Goal: Task Accomplishment & Management: Manage account settings

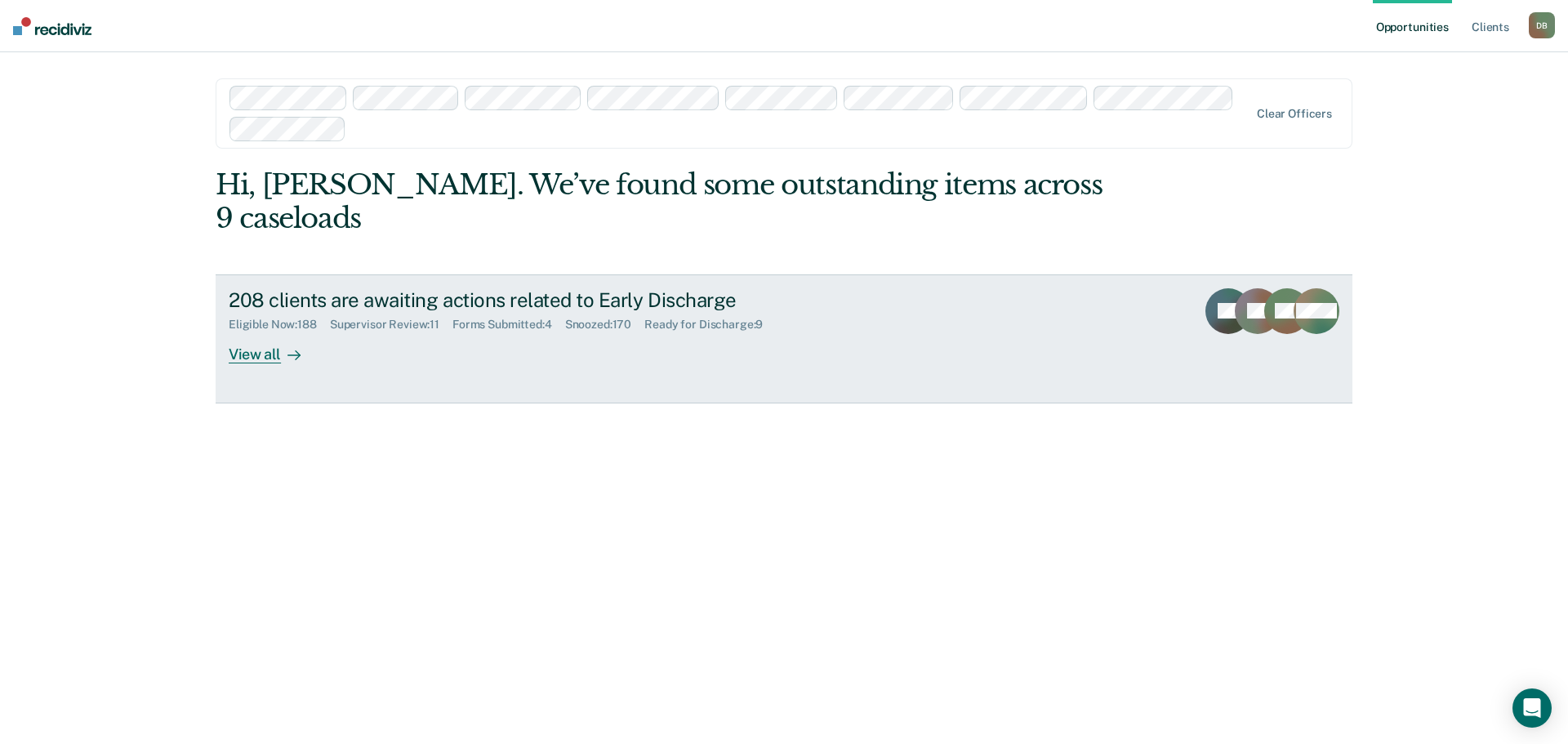
click at [415, 318] on div "Supervisor Review : 11" at bounding box center [392, 325] width 123 height 14
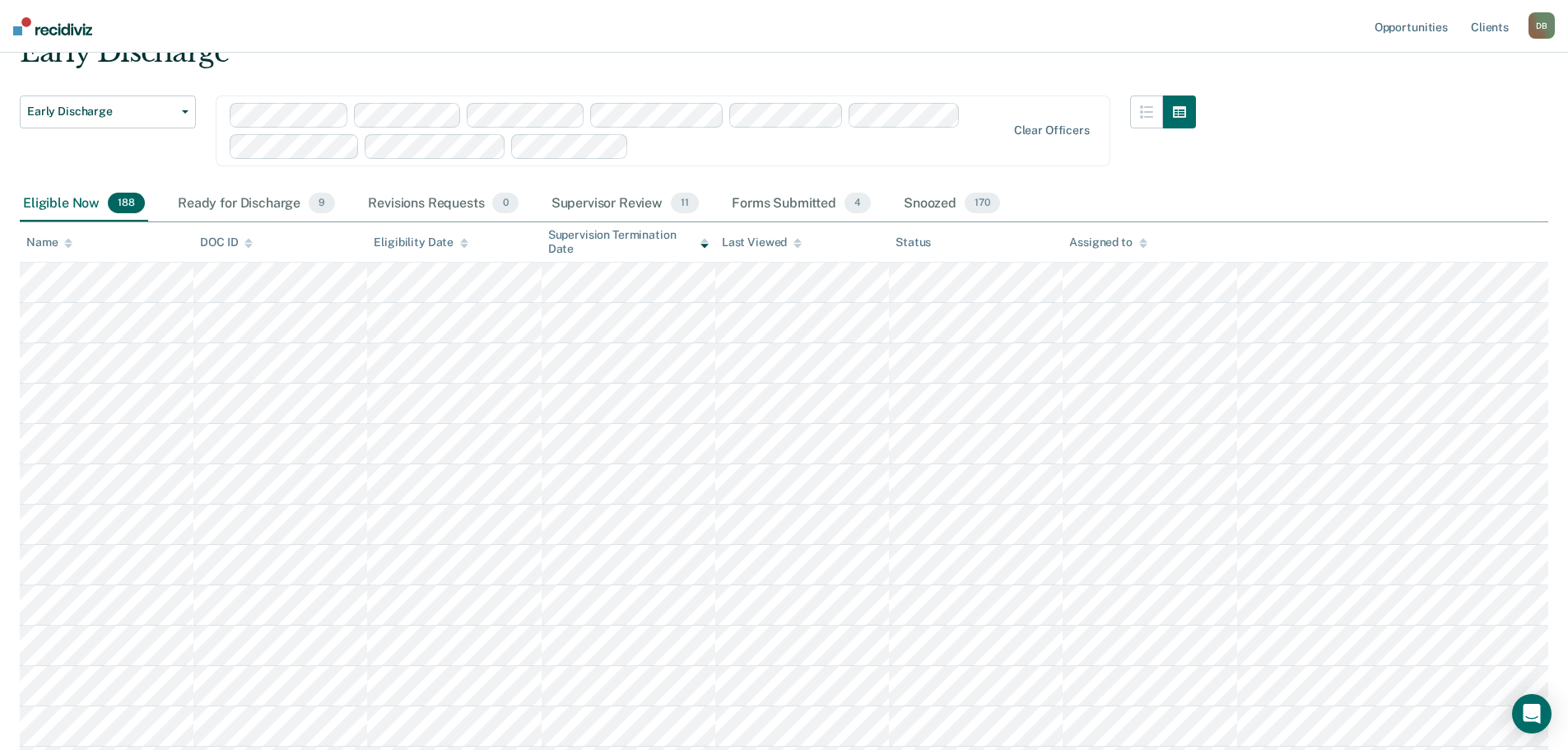
scroll to position [74, 0]
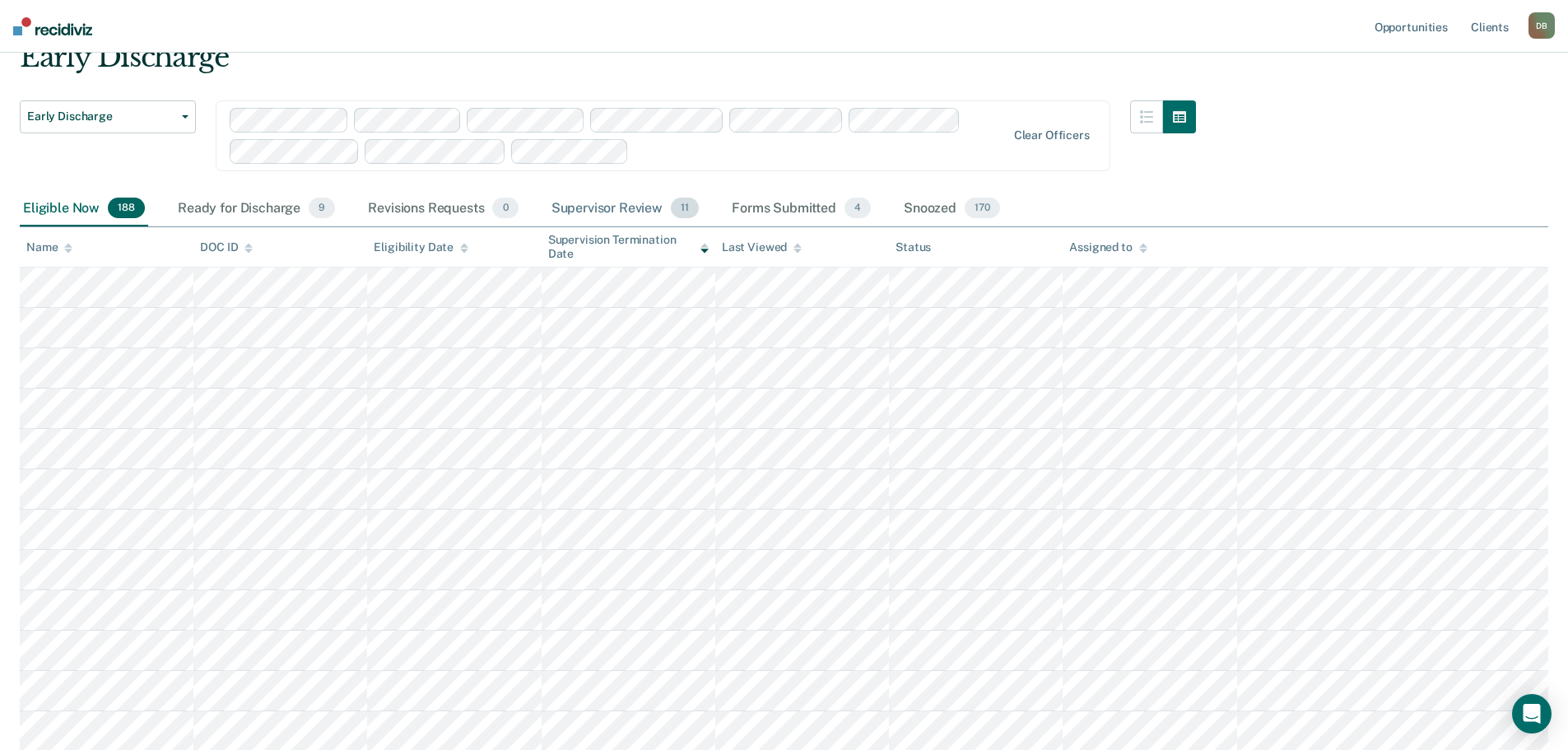
click at [597, 210] on div "Supervisor Review 11" at bounding box center [625, 209] width 154 height 36
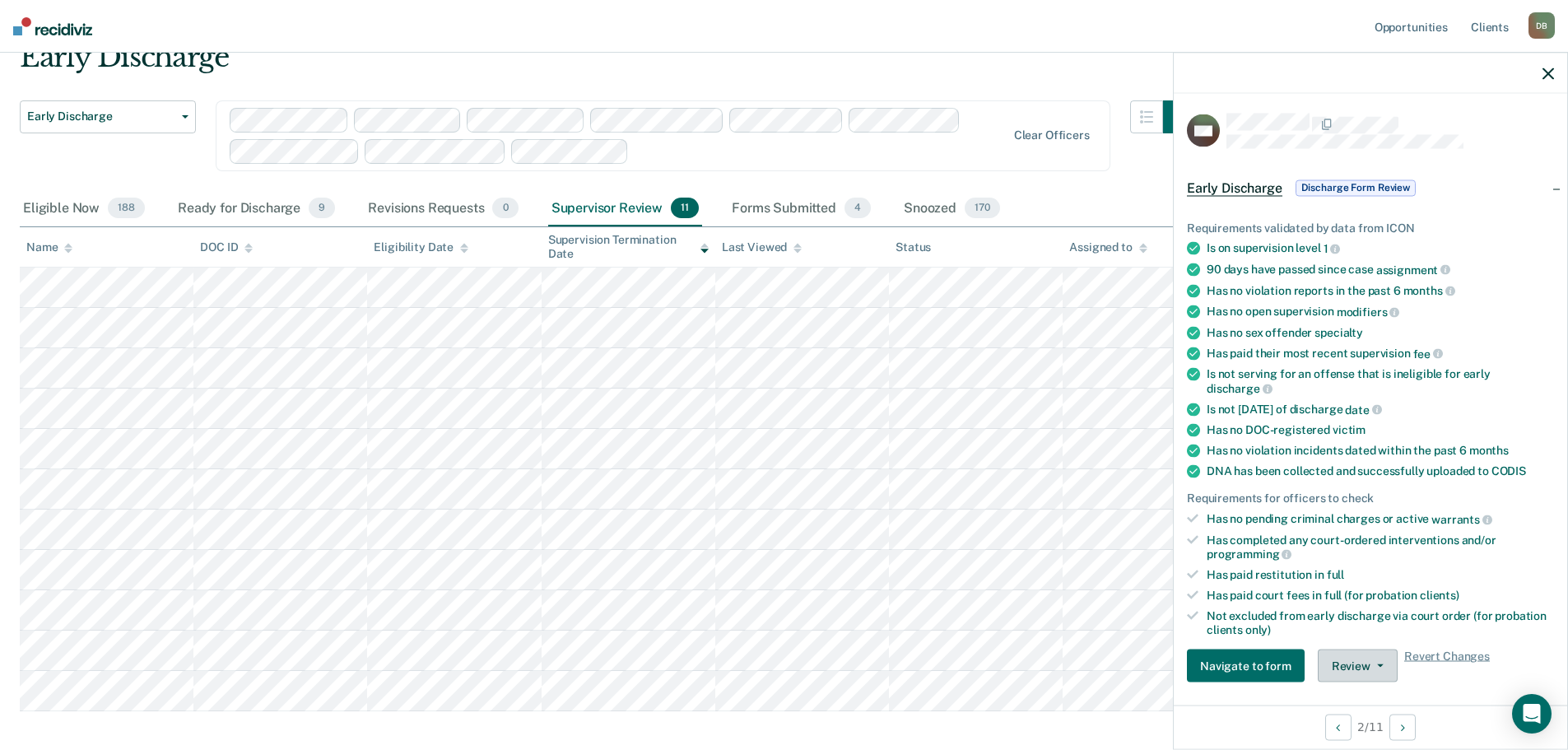
click at [1366, 659] on button "Review" at bounding box center [1357, 666] width 80 height 33
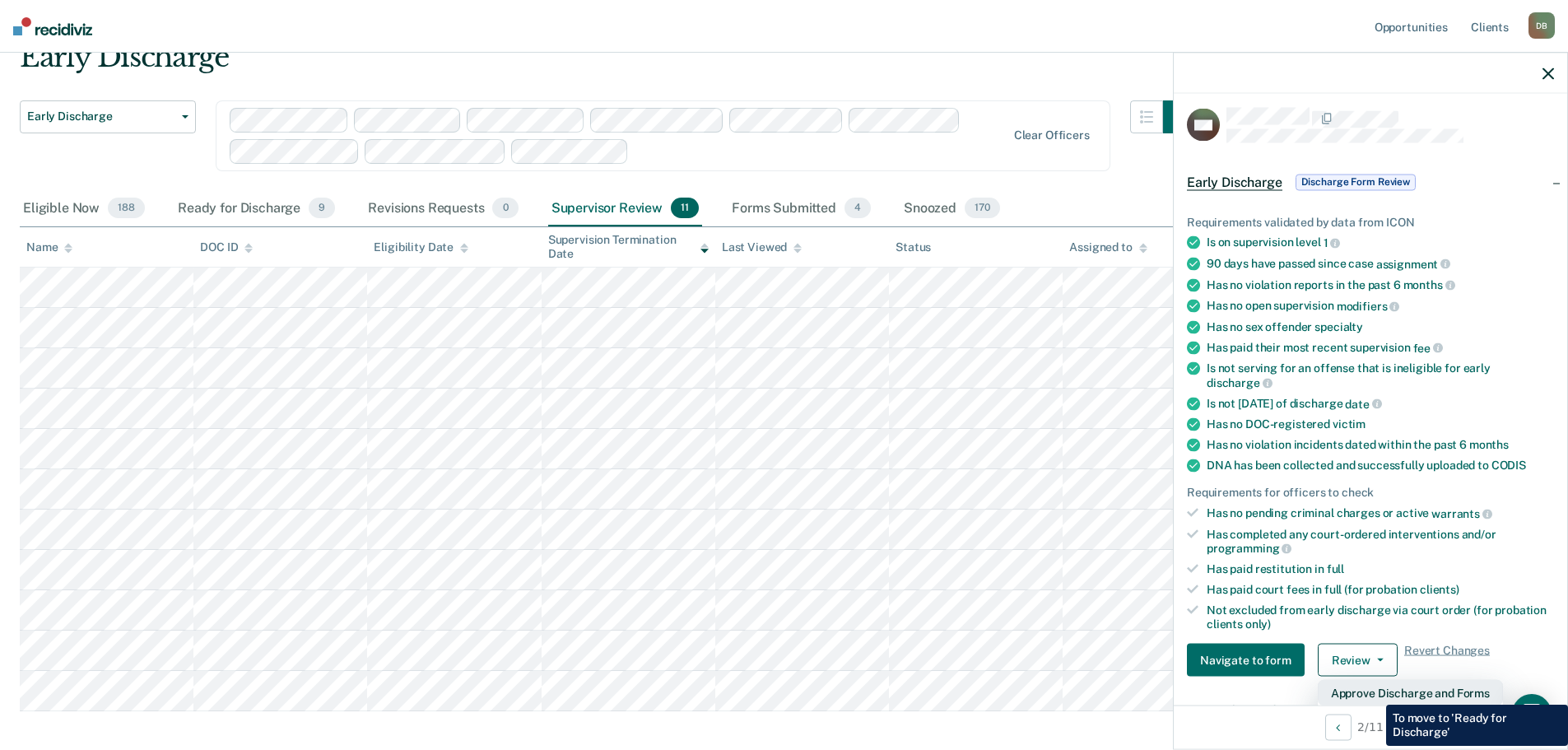
click at [1373, 693] on button "Approve Discharge and Forms" at bounding box center [1410, 693] width 185 height 26
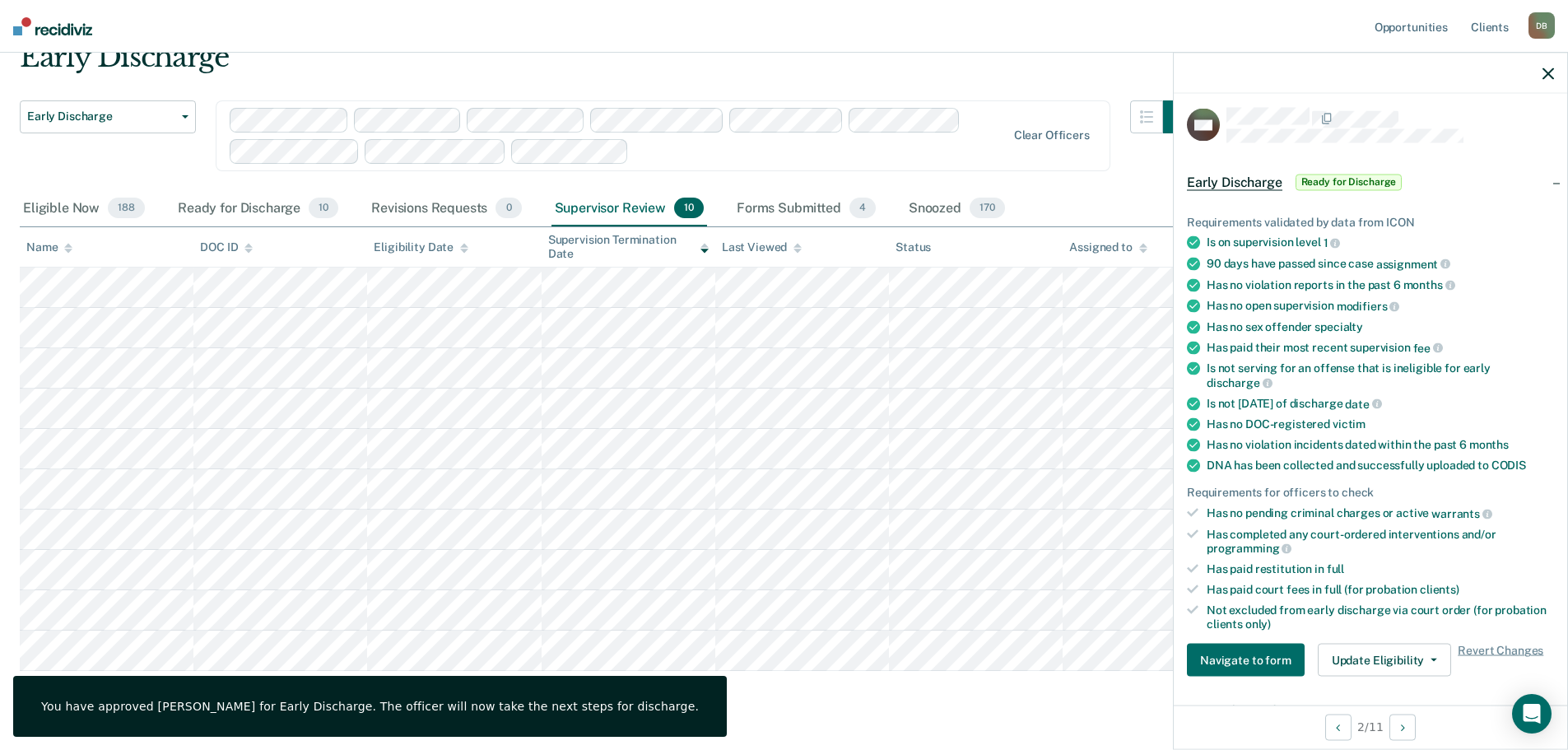
click at [1547, 76] on icon "button" at bounding box center [1548, 73] width 12 height 12
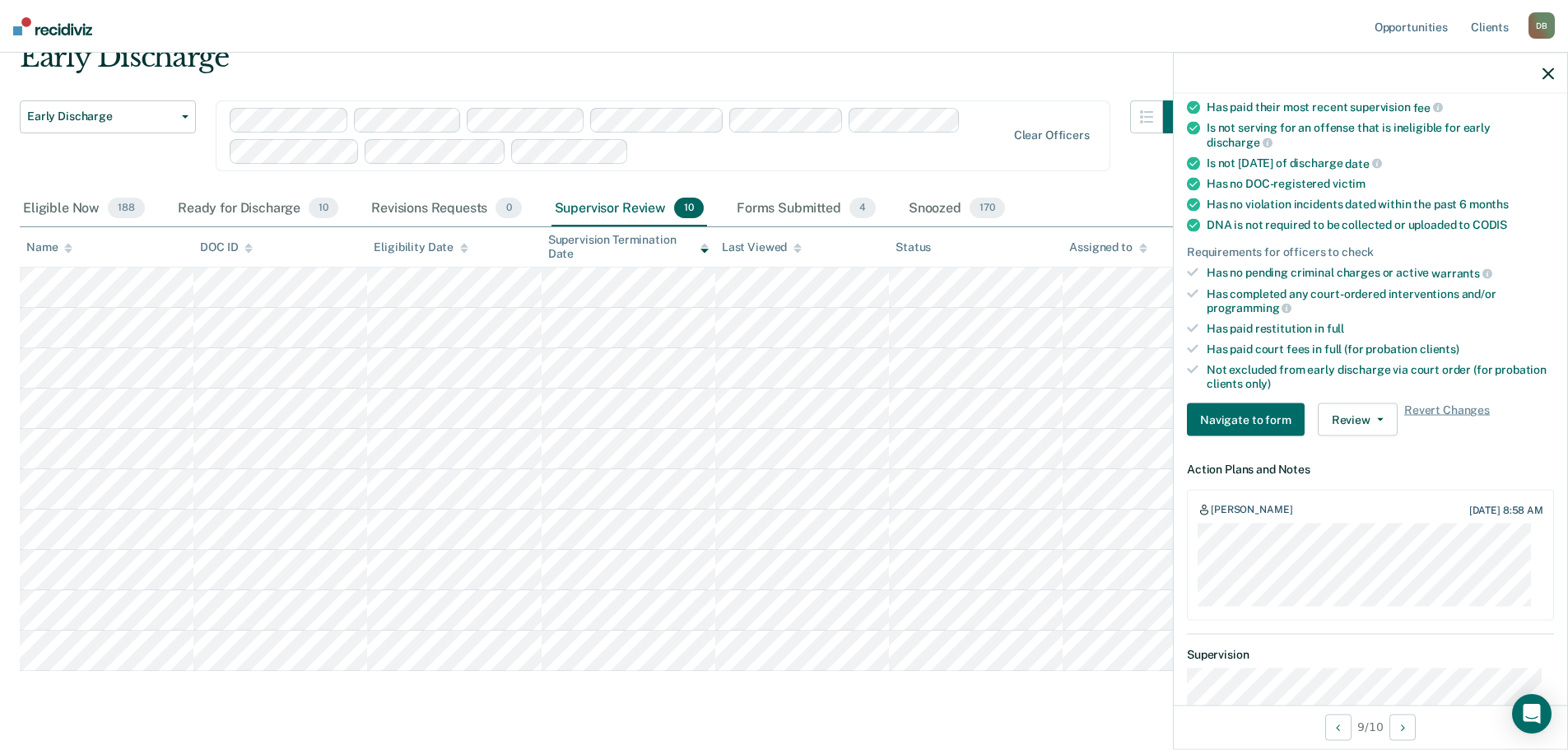
scroll to position [245, 0]
click at [1553, 76] on icon "button" at bounding box center [1548, 73] width 12 height 12
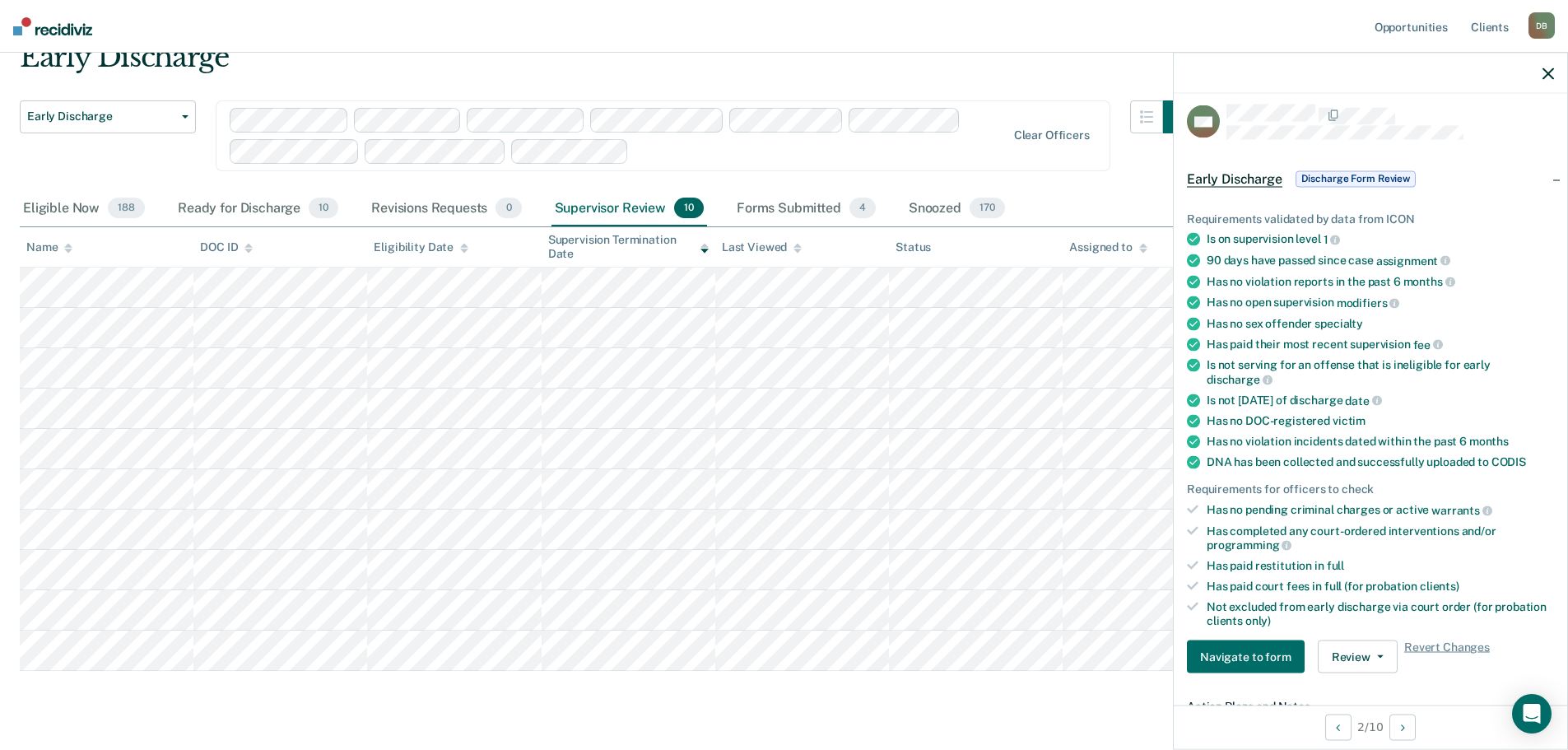
scroll to position [0, 0]
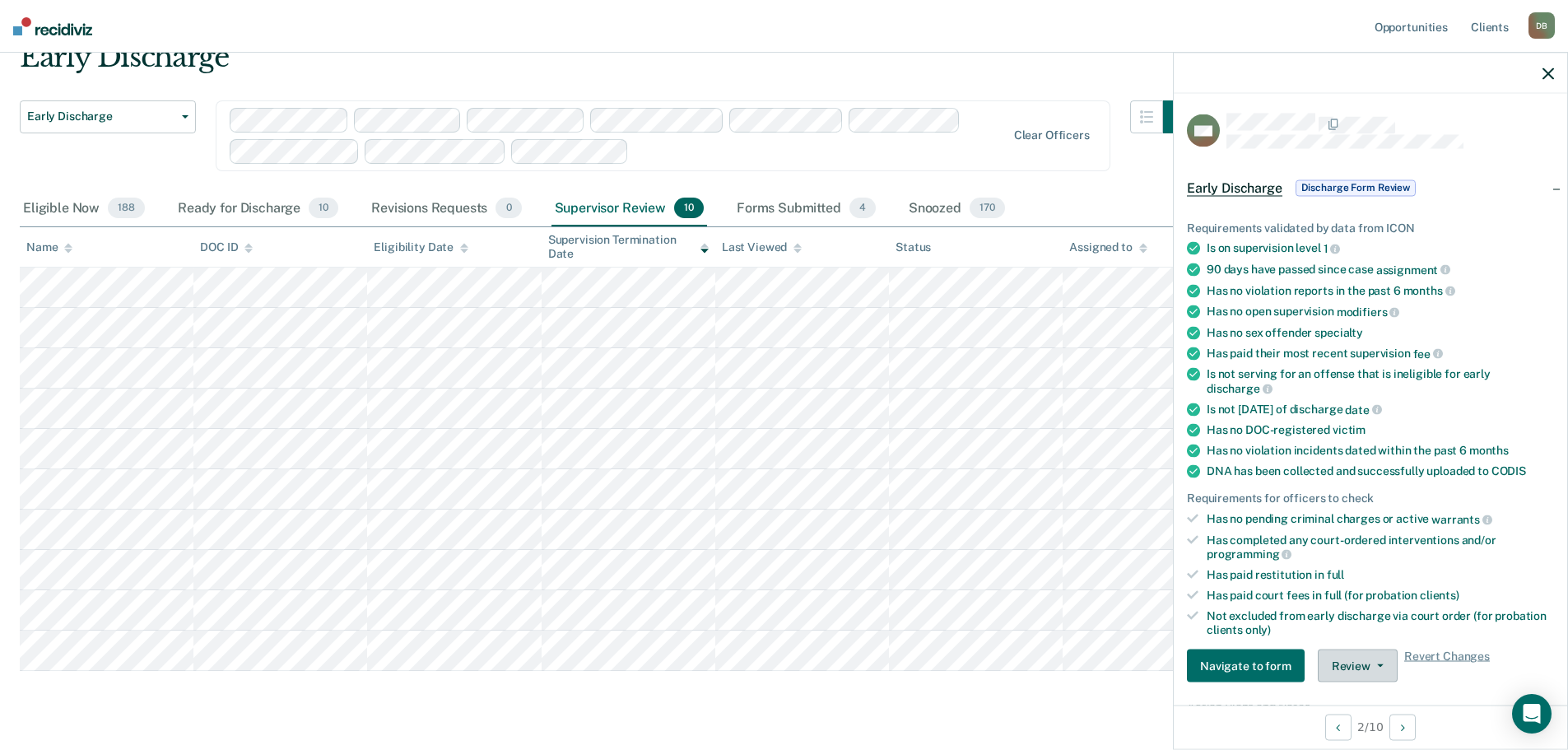
click at [1357, 658] on button "Review" at bounding box center [1357, 666] width 80 height 33
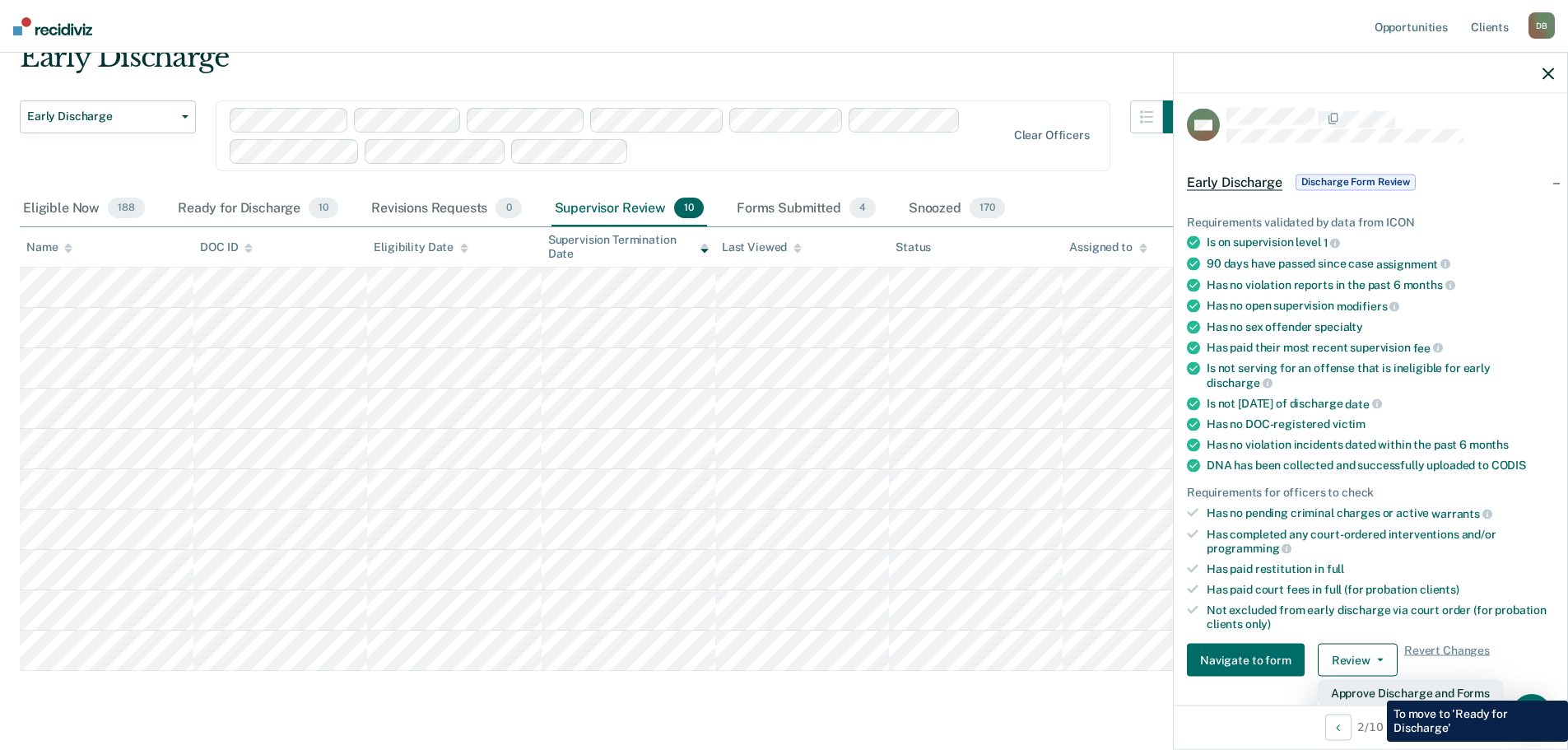
click at [1374, 688] on button "Approve Discharge and Forms" at bounding box center [1410, 693] width 185 height 26
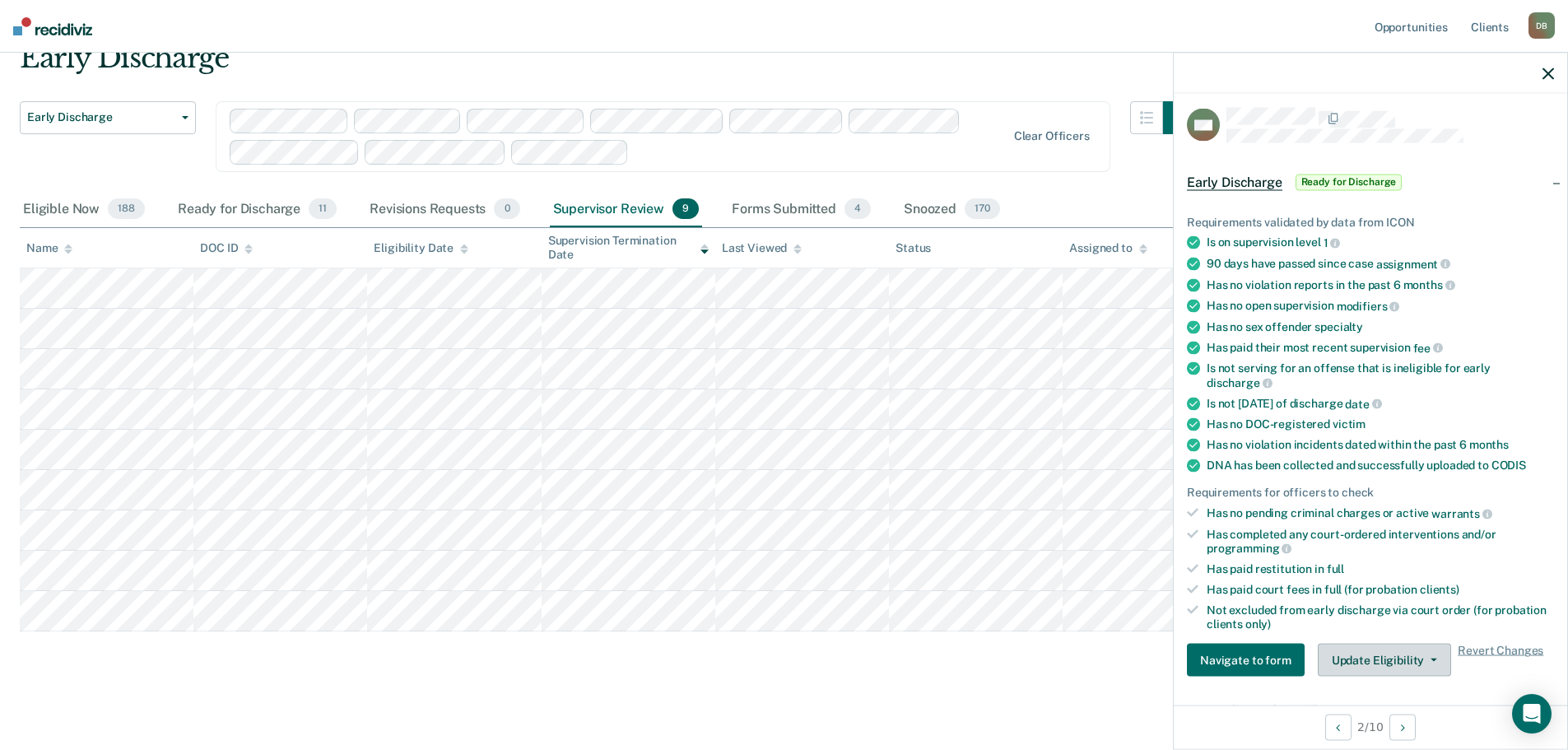
scroll to position [73, 0]
click at [1543, 73] on icon "button" at bounding box center [1548, 73] width 12 height 12
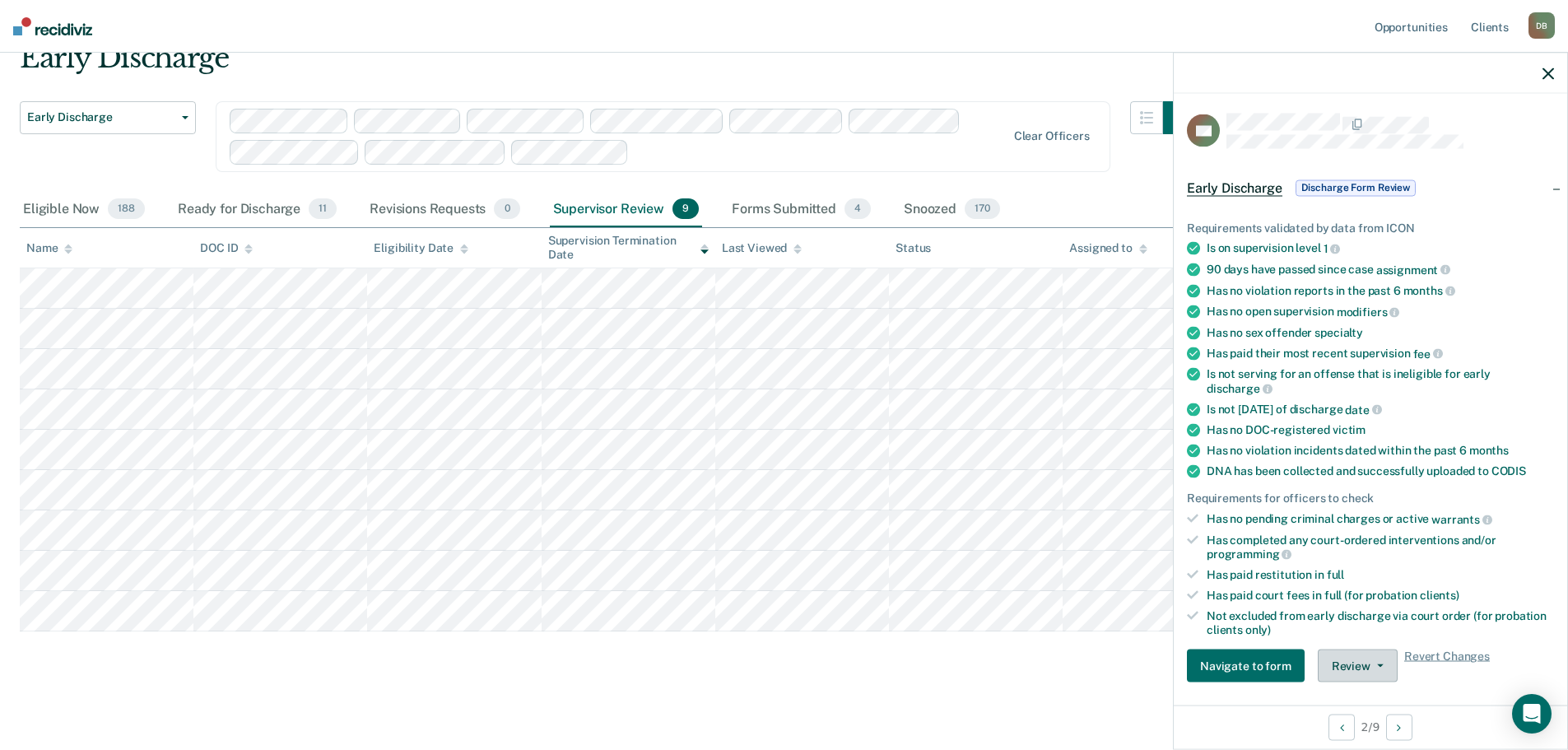
click at [1361, 657] on button "Review" at bounding box center [1357, 666] width 80 height 33
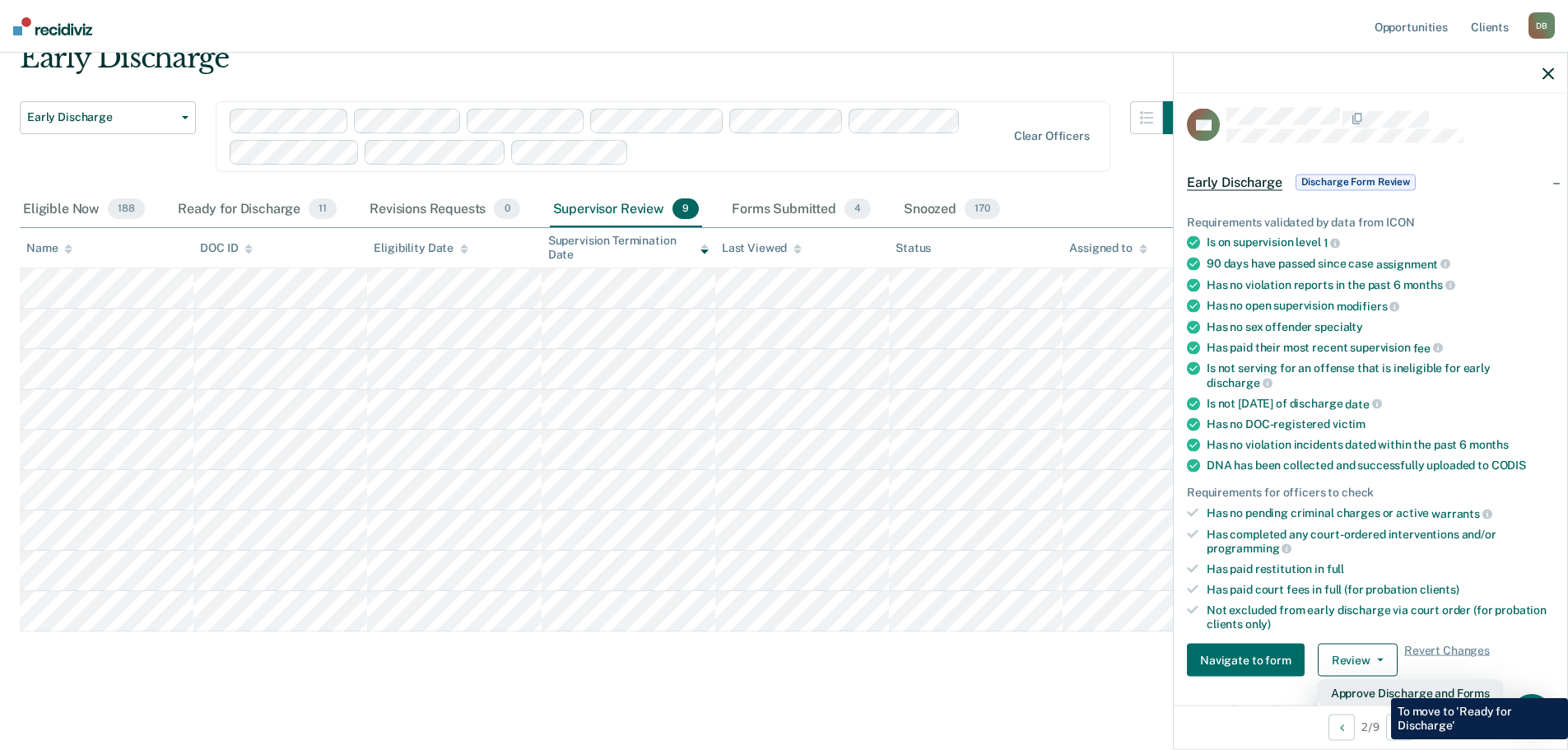
click at [1381, 689] on button "Approve Discharge and Forms" at bounding box center [1410, 693] width 185 height 26
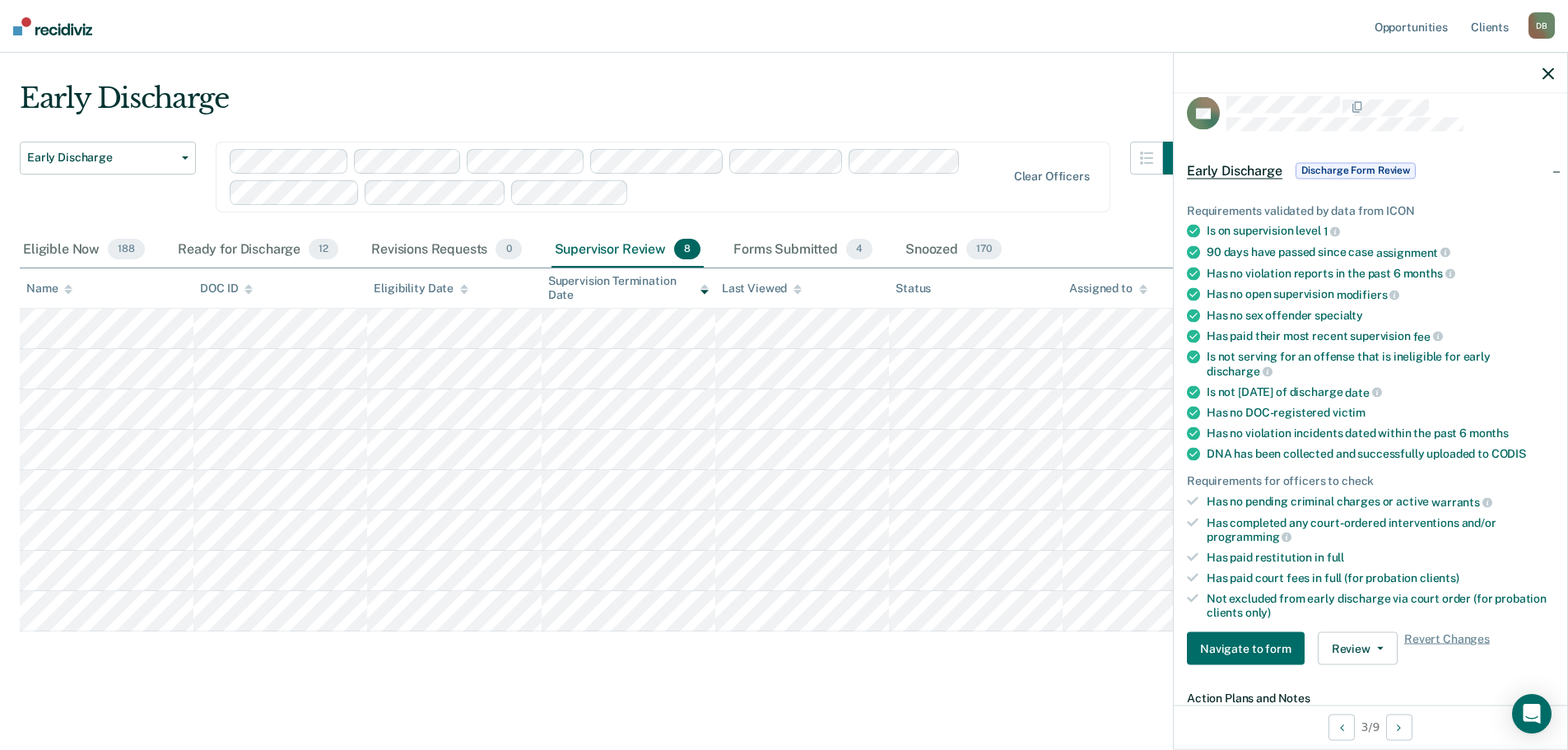
scroll to position [0, 0]
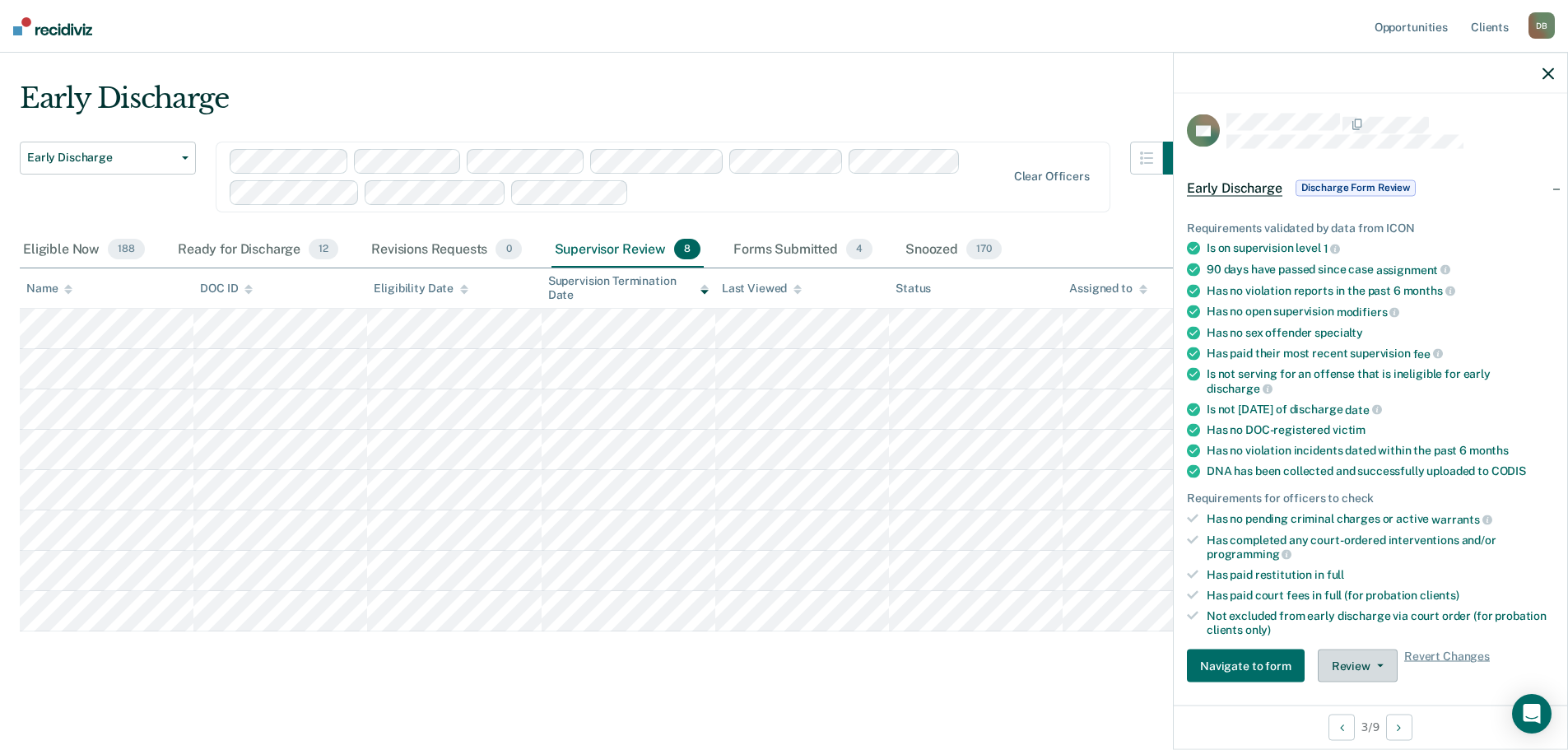
click at [1364, 665] on button "Review" at bounding box center [1357, 666] width 80 height 33
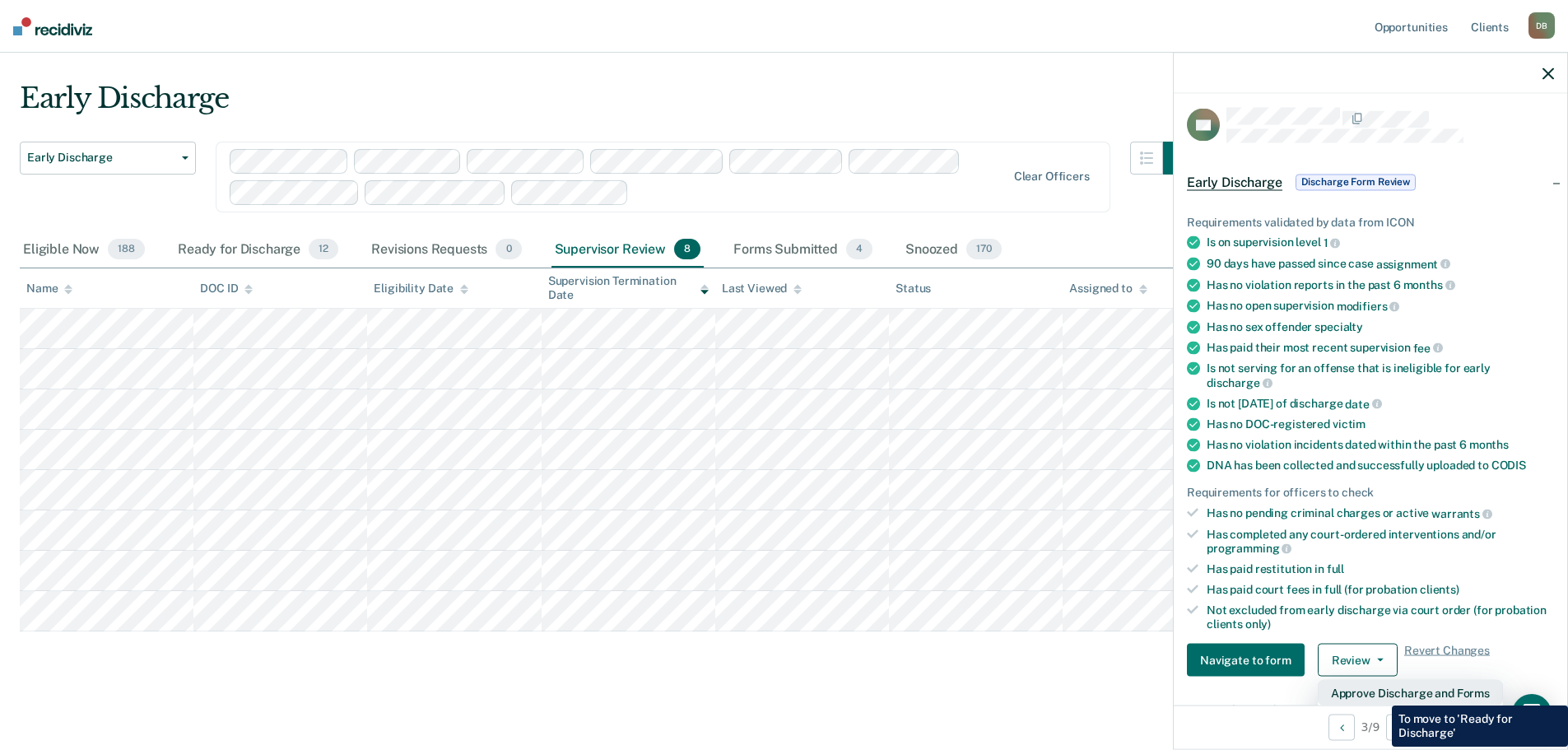
click at [1380, 693] on button "Approve Discharge and Forms" at bounding box center [1410, 693] width 185 height 26
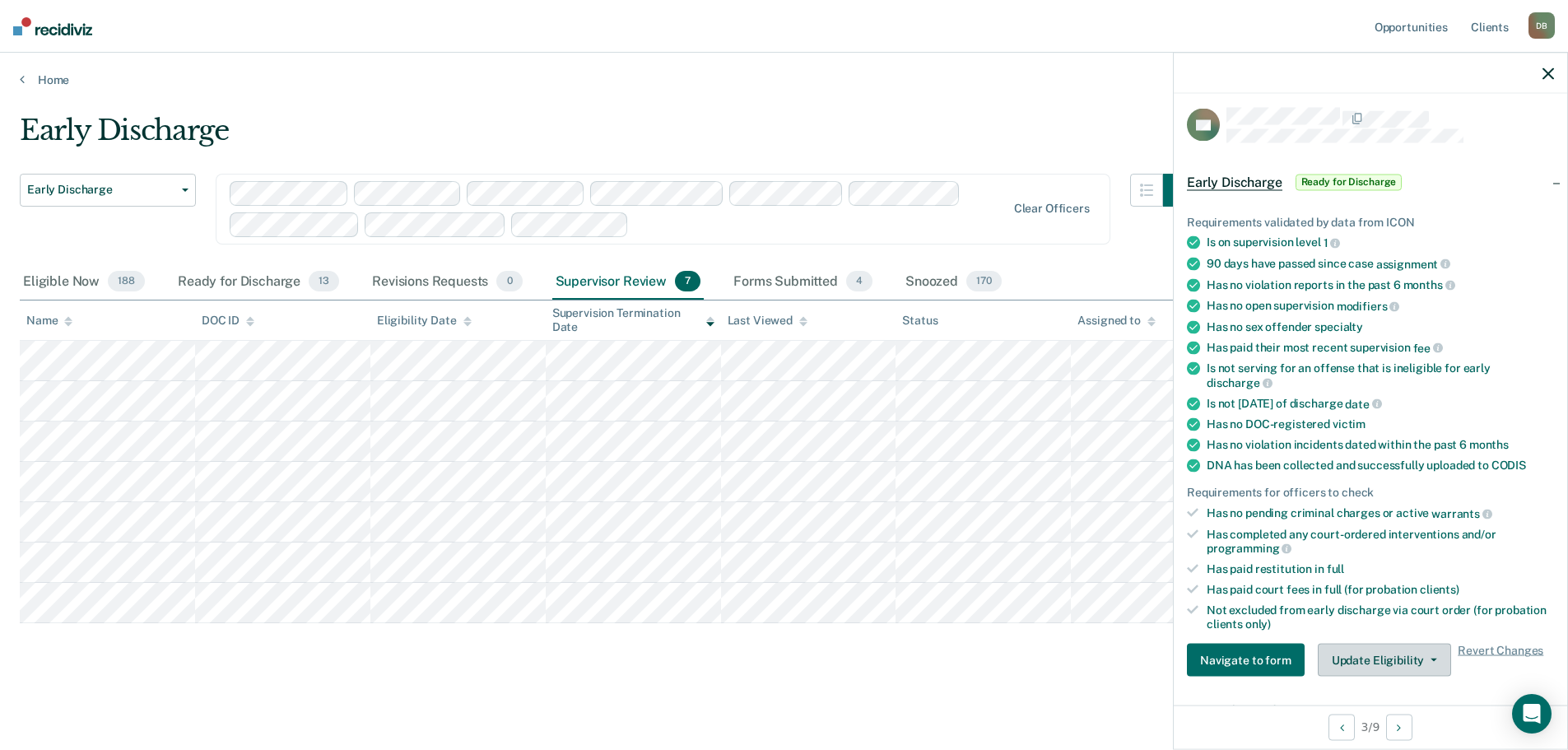
scroll to position [0, 0]
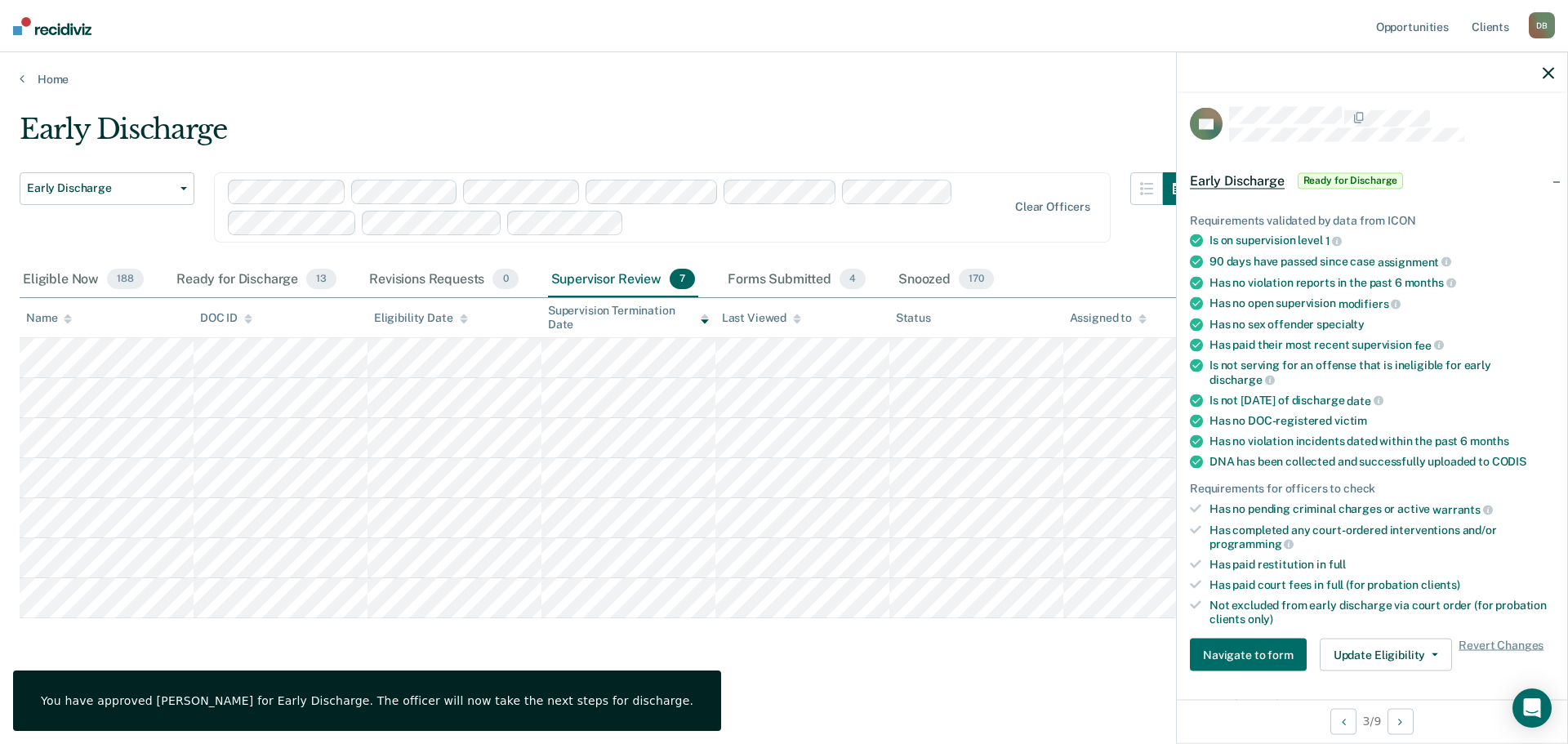
click at [1549, 74] on icon "button" at bounding box center [1548, 72] width 12 height 12
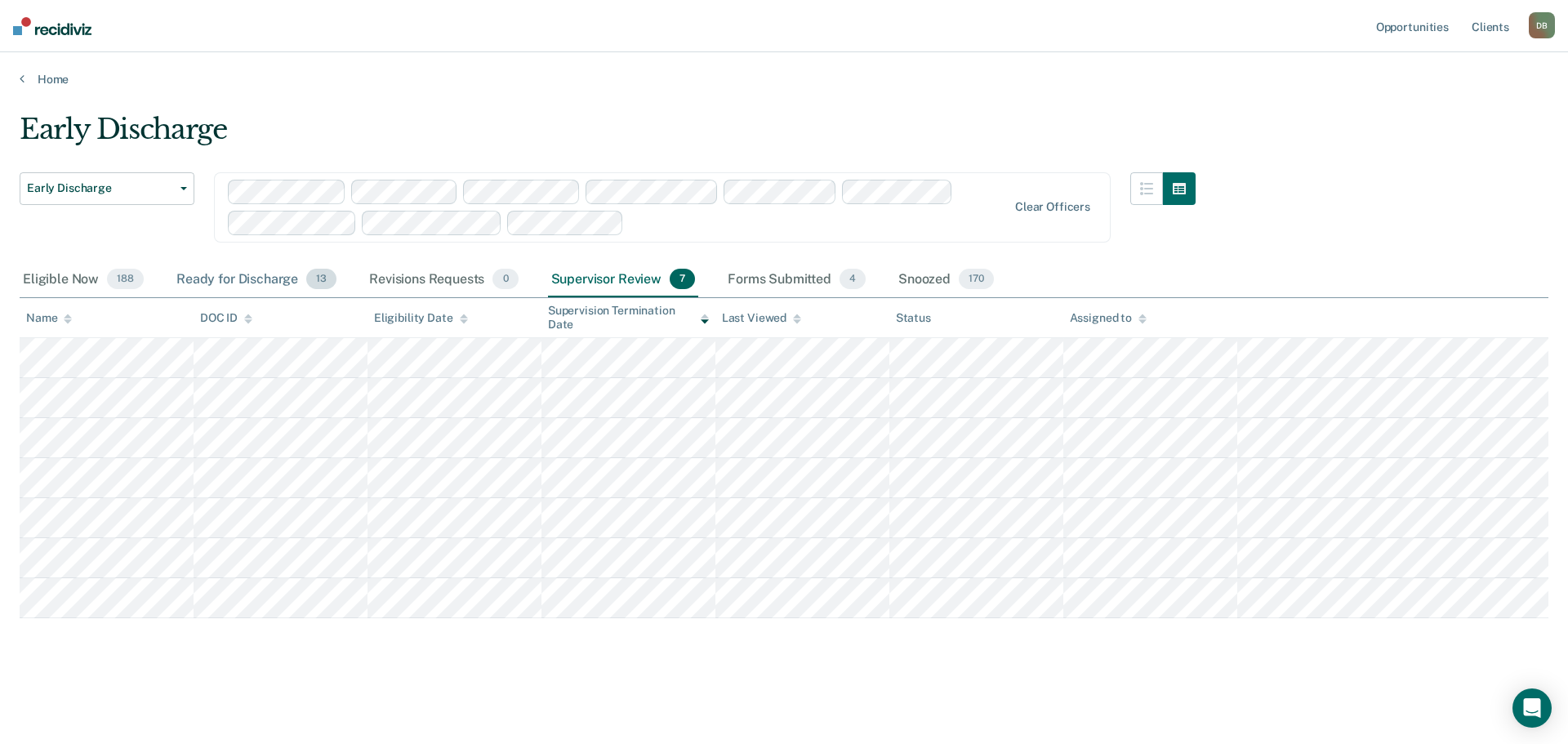
click at [257, 285] on div "Ready for Discharge 13" at bounding box center [256, 280] width 166 height 36
